Goal: Communication & Community: Answer question/provide support

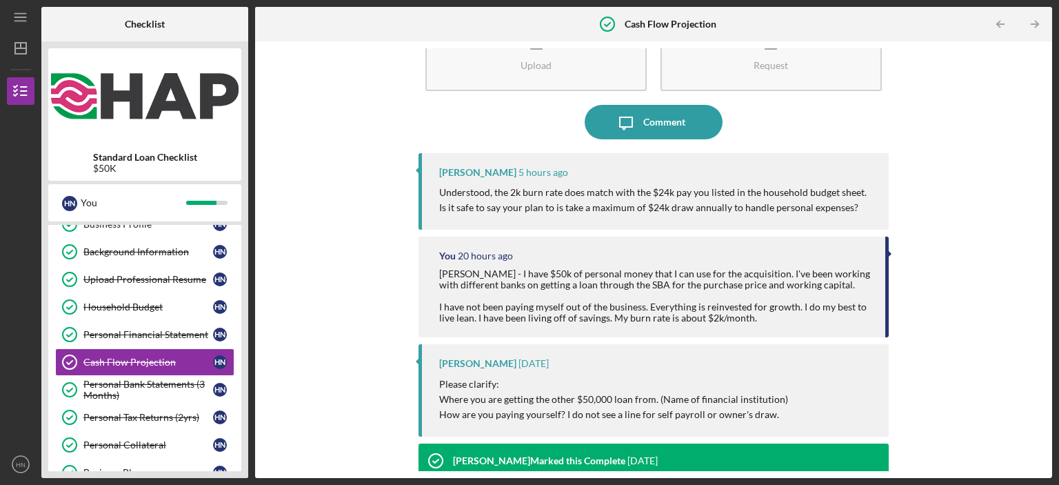
scroll to position [58, 0]
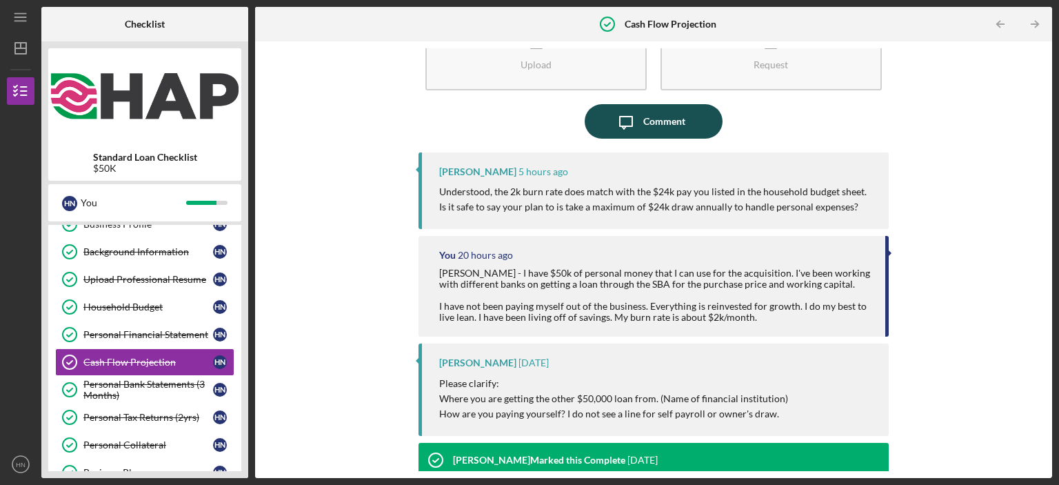
click at [649, 130] on div "Comment" at bounding box center [664, 121] width 42 height 34
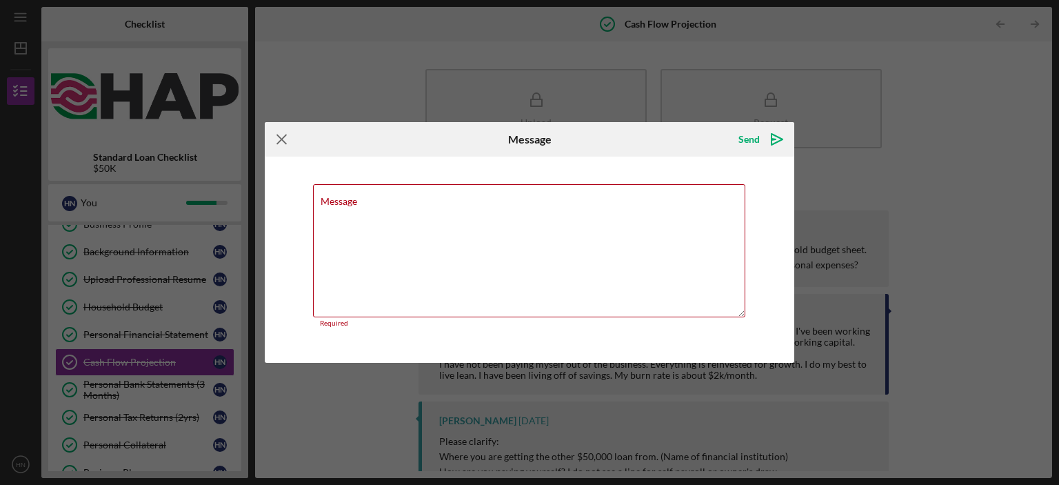
click at [282, 143] on icon "Icon/Menu Close" at bounding box center [282, 139] width 34 height 34
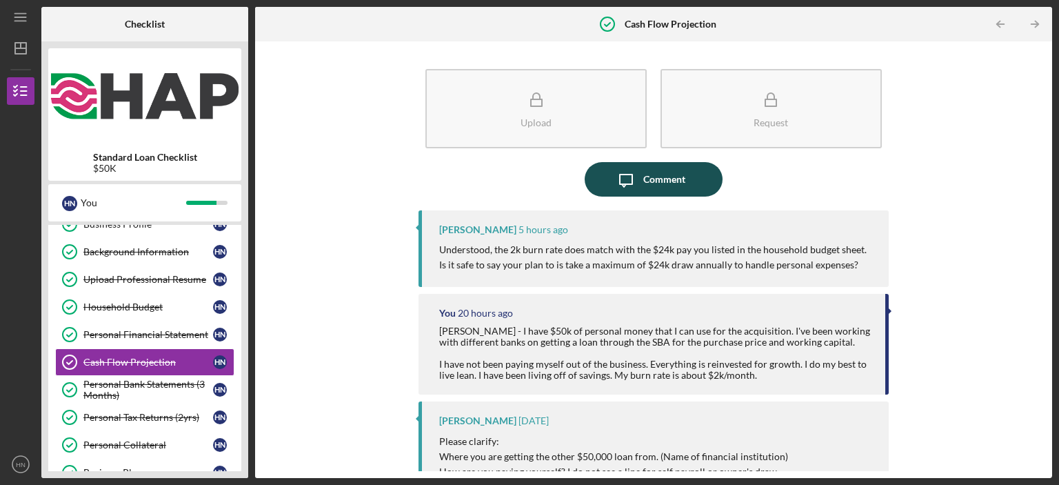
click at [666, 187] on div "Comment" at bounding box center [664, 179] width 42 height 34
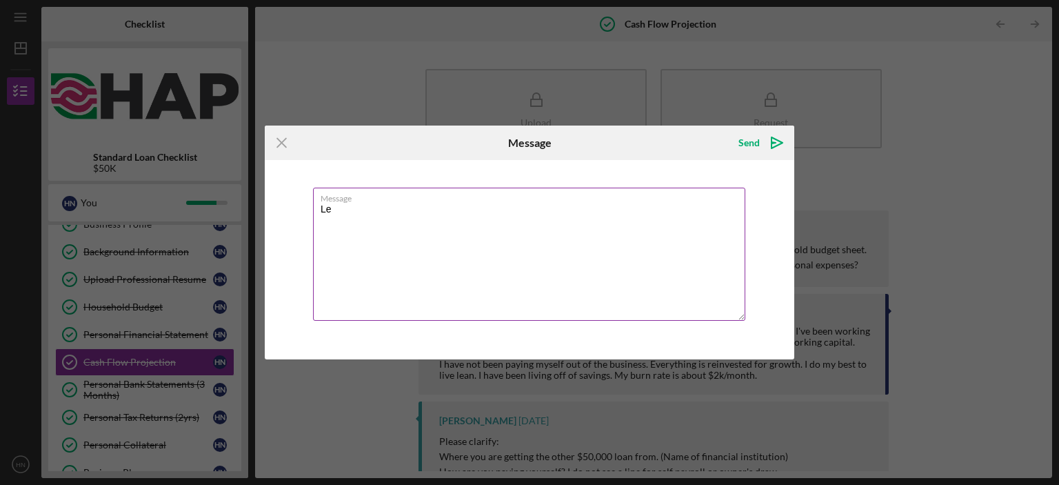
type textarea "L"
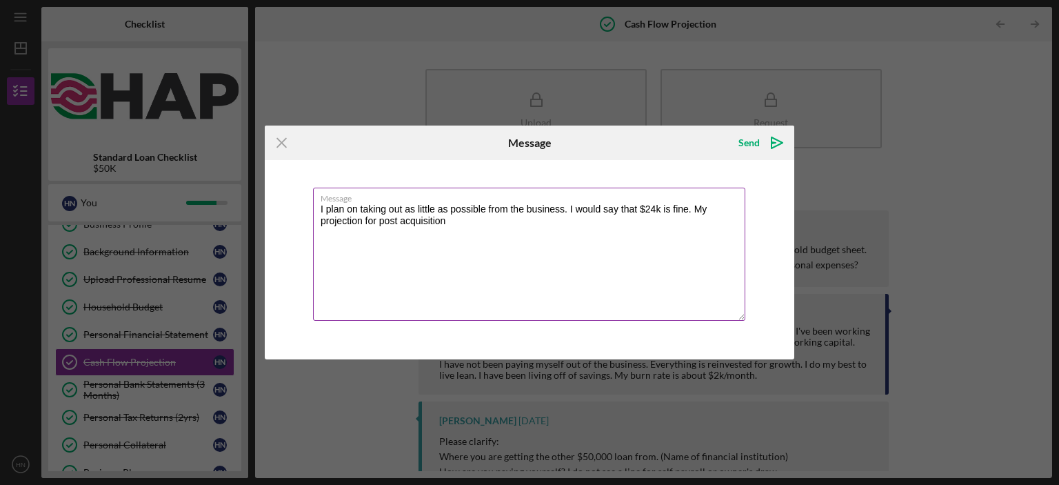
click at [520, 245] on textarea "I plan on taking out as little as possible from the business. I would say that …" at bounding box center [529, 253] width 432 height 133
click at [653, 228] on textarea "I plan on taking out as little as possible from the business. I would say that …" at bounding box center [529, 253] width 432 height 133
click at [536, 219] on textarea "I plan on taking out as little as possible from the business. I would say that …" at bounding box center [529, 253] width 432 height 133
click at [648, 228] on textarea "I plan on taking out as little as possible from the business. I would say that …" at bounding box center [529, 253] width 432 height 133
type textarea "I plan on taking out as little as possible from the business. I would say that …"
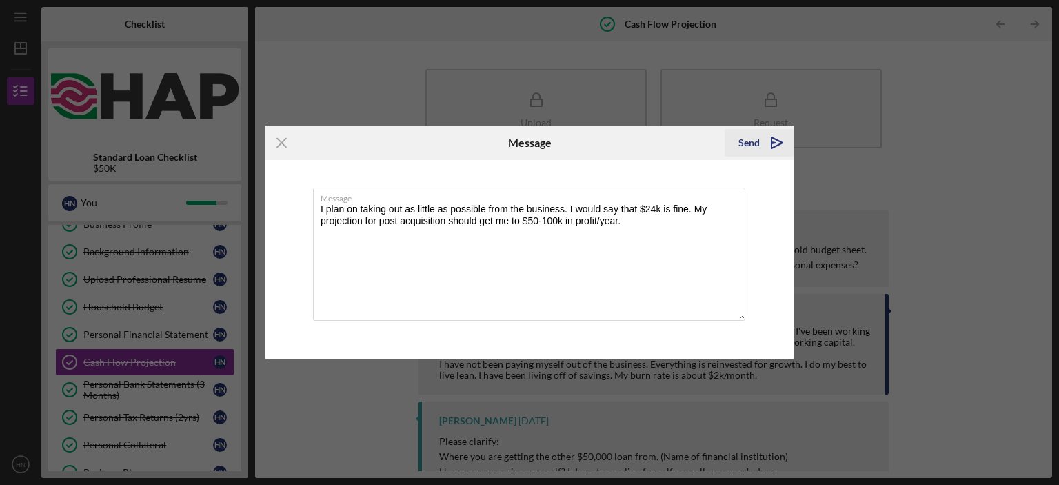
click at [771, 148] on polygon "submit" at bounding box center [776, 142] width 11 height 11
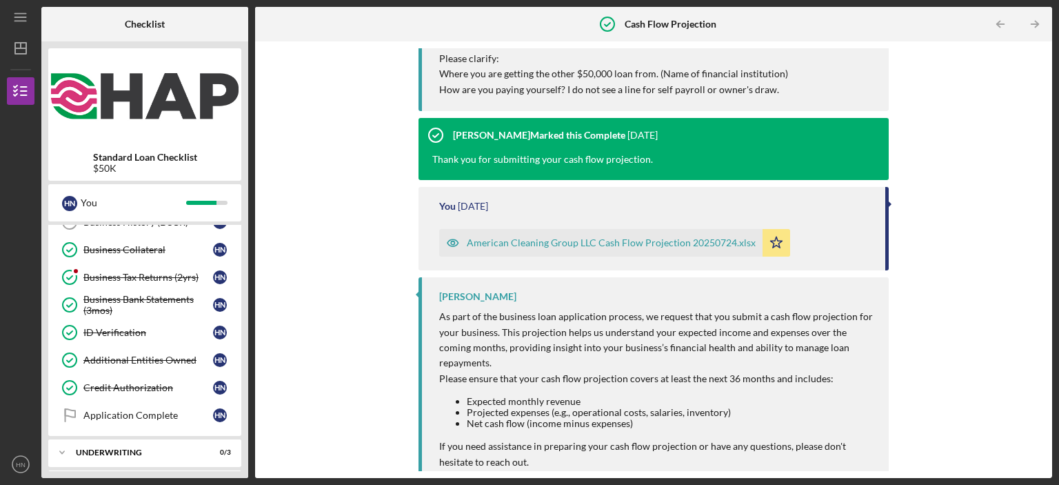
scroll to position [489, 0]
